Goal: Navigation & Orientation: Understand site structure

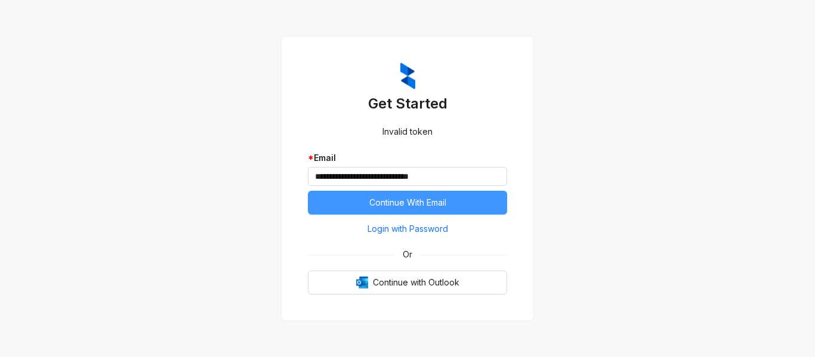
click at [361, 197] on button "Continue With Email" at bounding box center [407, 203] width 199 height 24
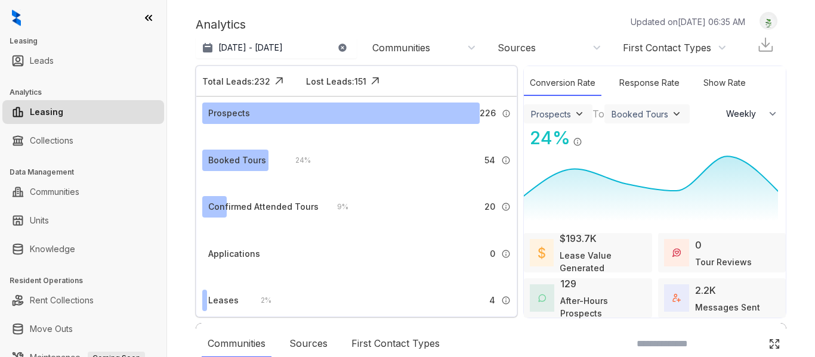
select select "******"
click at [49, 61] on link "Leads" at bounding box center [42, 61] width 24 height 24
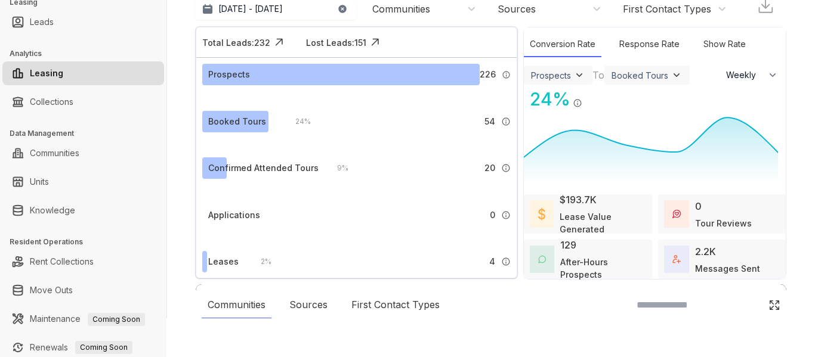
scroll to position [95, 0]
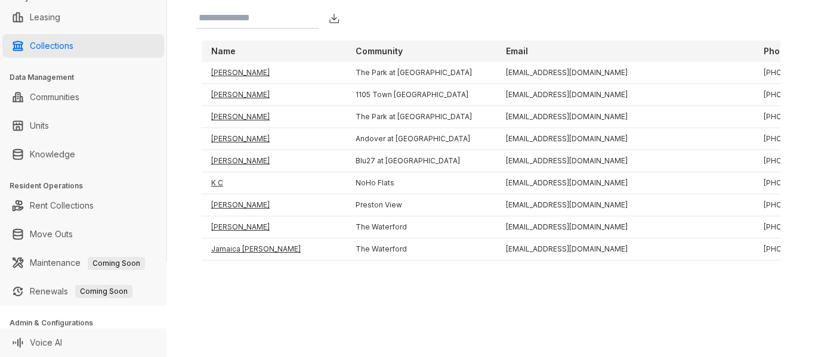
click at [40, 40] on link "Collections" at bounding box center [52, 46] width 44 height 24
click at [42, 41] on link "Collections" at bounding box center [52, 46] width 44 height 24
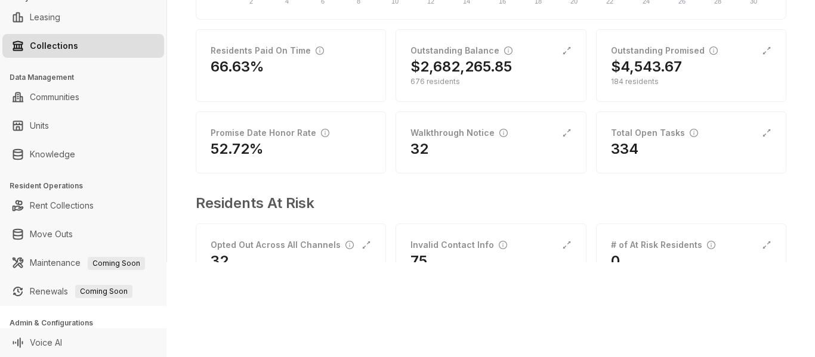
scroll to position [102, 0]
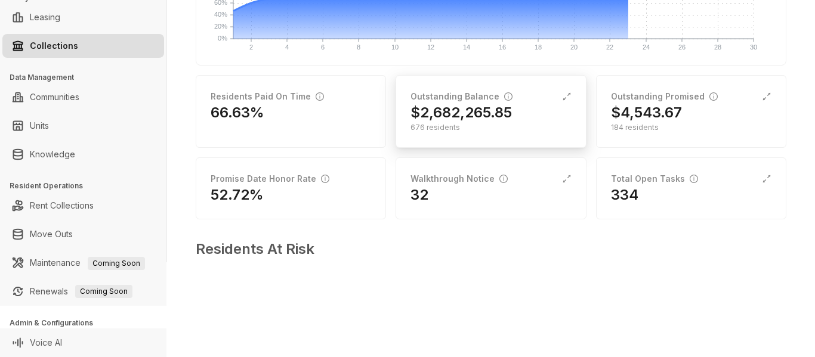
click at [427, 122] on h2 "$2,682,265.85" at bounding box center [460, 112] width 101 height 19
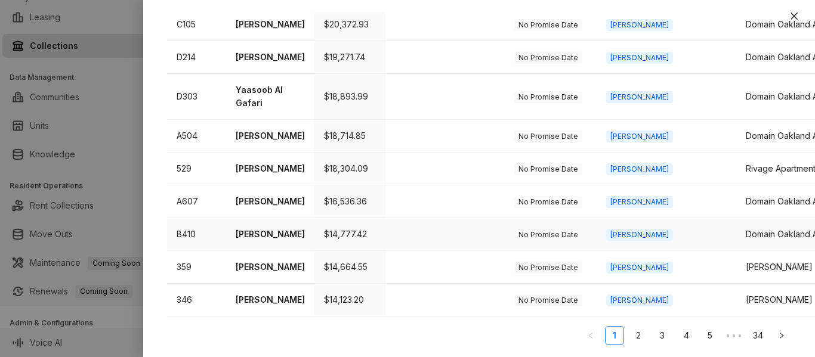
scroll to position [799, 0]
click at [629, 334] on link "2" at bounding box center [638, 336] width 18 height 18
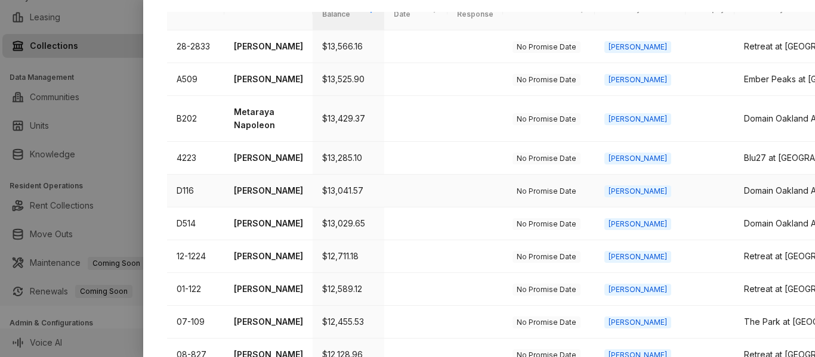
scroll to position [358, 0]
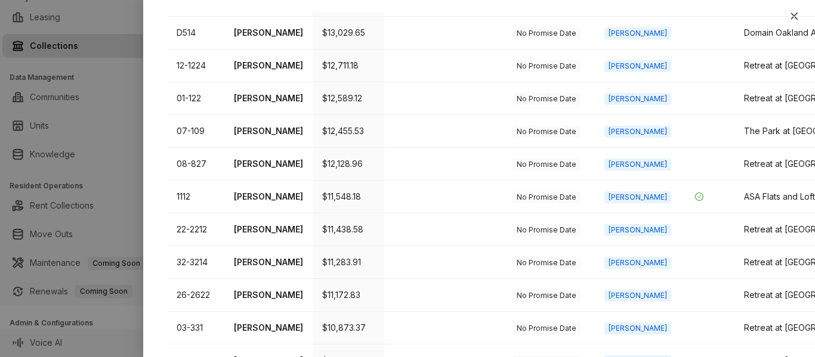
click at [75, 14] on div at bounding box center [407, 178] width 815 height 357
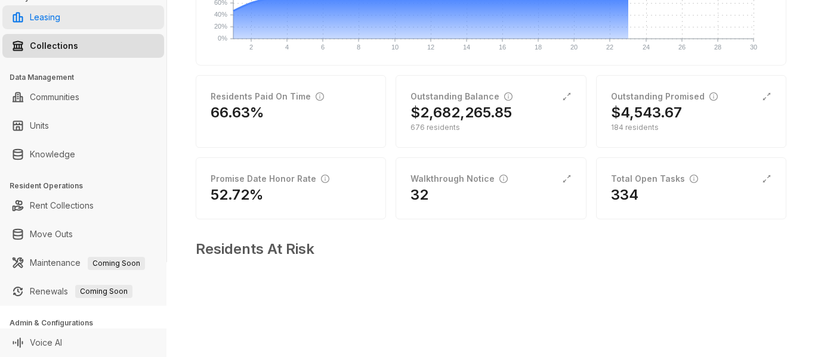
click at [60, 14] on link "Leasing" at bounding box center [45, 17] width 30 height 24
select select "******"
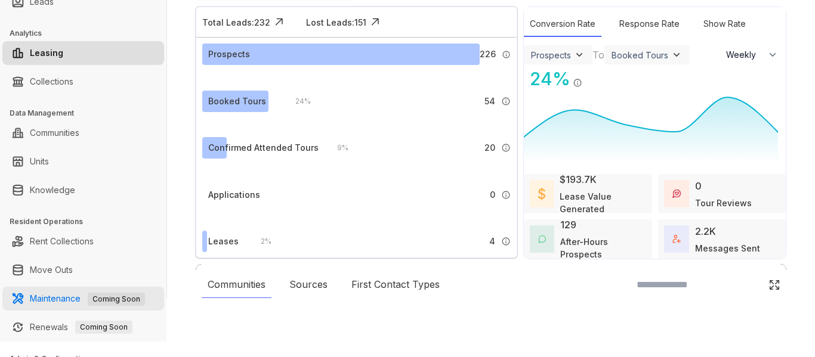
scroll to position [95, 0]
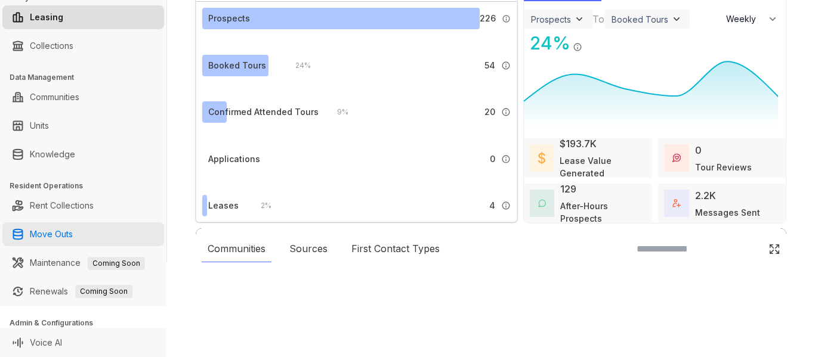
click at [73, 236] on link "Move Outs" at bounding box center [51, 234] width 43 height 24
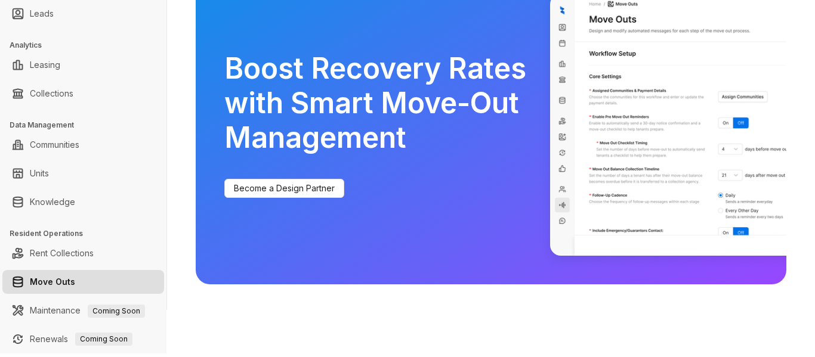
scroll to position [95, 0]
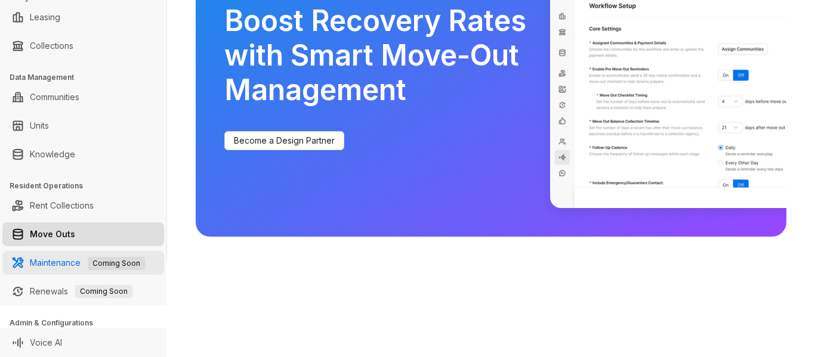
click at [51, 261] on link "Maintenance Coming Soon" at bounding box center [87, 263] width 115 height 10
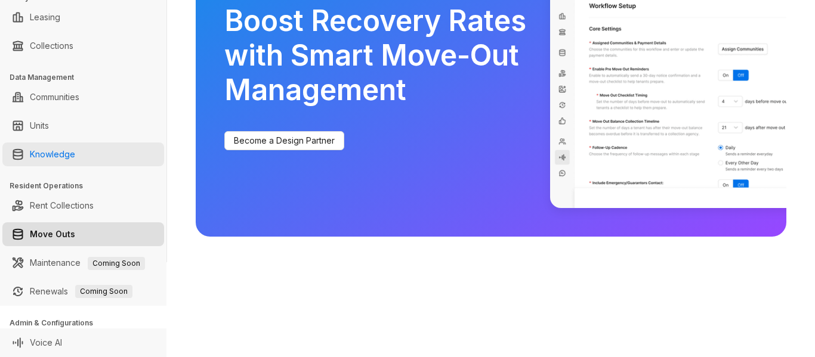
click at [75, 157] on link "Knowledge" at bounding box center [52, 155] width 45 height 24
